Goal: Find specific page/section: Find specific page/section

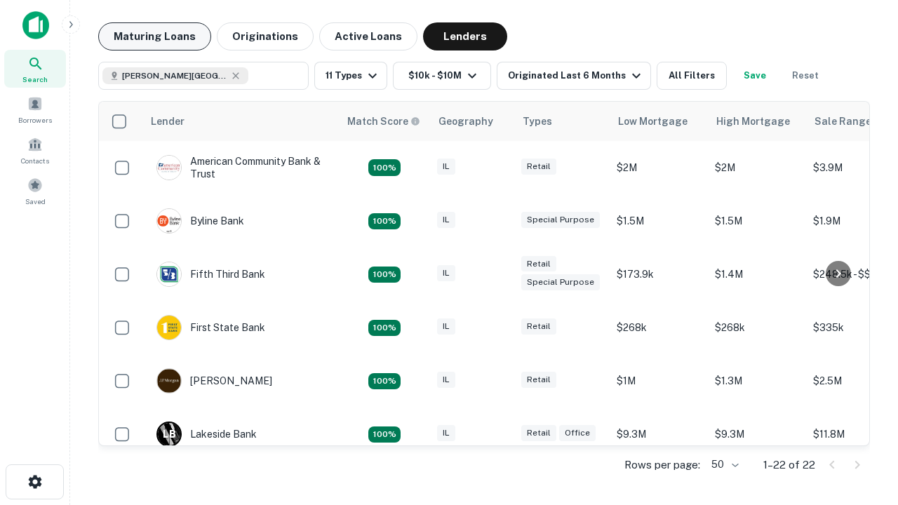
click at [154, 36] on button "Maturing Loans" at bounding box center [154, 36] width 113 height 28
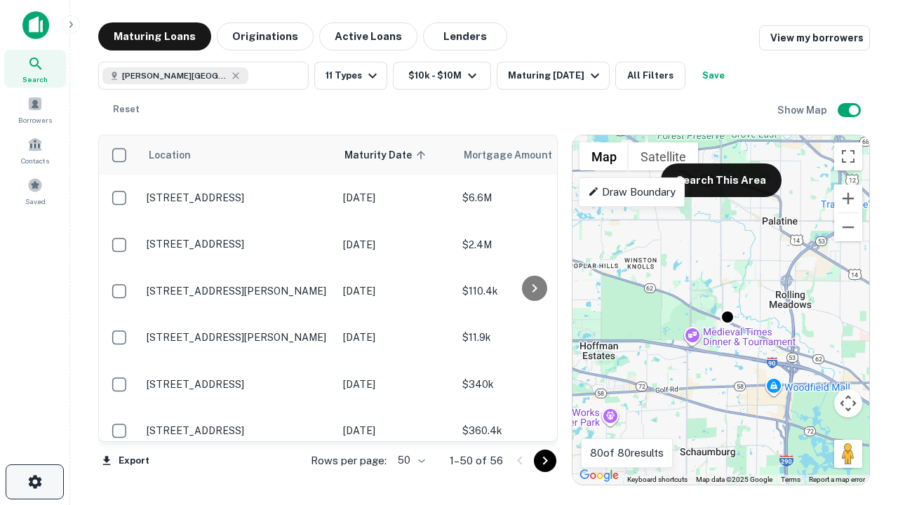
click at [34, 482] on icon "button" at bounding box center [35, 482] width 17 height 17
